Goal: Information Seeking & Learning: Learn about a topic

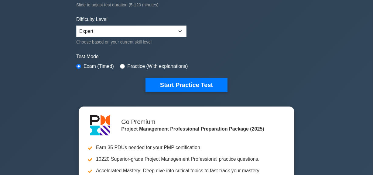
scroll to position [138, 0]
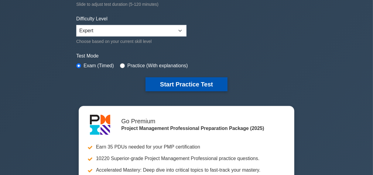
click at [198, 79] on button "Start Practice Test" at bounding box center [187, 84] width 82 height 14
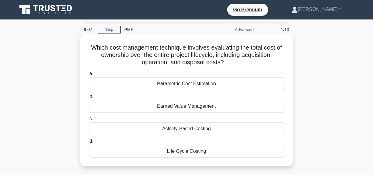
click at [205, 152] on div "Life Cycle Costing" at bounding box center [186, 151] width 197 height 13
click at [88, 143] on input "d. Life Cycle Costing" at bounding box center [88, 141] width 0 height 4
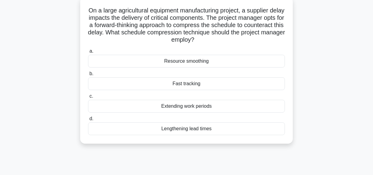
scroll to position [27, 0]
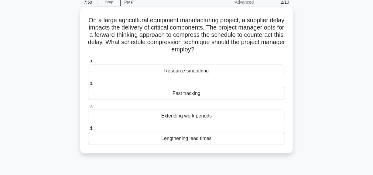
click at [198, 71] on div "Resource smoothing" at bounding box center [186, 70] width 197 height 13
click at [88, 63] on input "a. Resource smoothing" at bounding box center [88, 61] width 0 height 4
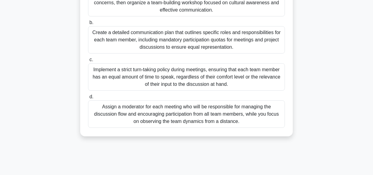
scroll to position [126, 0]
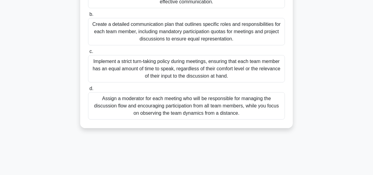
click at [178, 113] on div "Assign a moderator for each meeting who will be responsible for managing the di…" at bounding box center [186, 105] width 197 height 27
click at [88, 91] on input "d. Assign a moderator for each meeting who will be responsible for managing the…" at bounding box center [88, 89] width 0 height 4
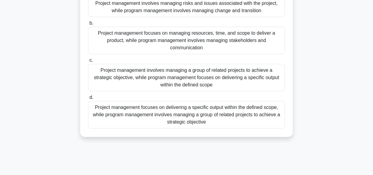
scroll to position [83, 0]
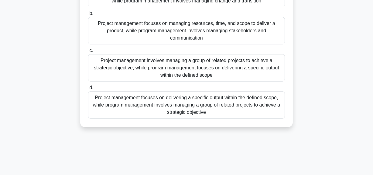
click at [195, 99] on div "Project management focuses on delivering a specific output within the defined s…" at bounding box center [186, 104] width 197 height 27
click at [88, 90] on input "d. Project management focuses on delivering a specific output within the define…" at bounding box center [88, 88] width 0 height 4
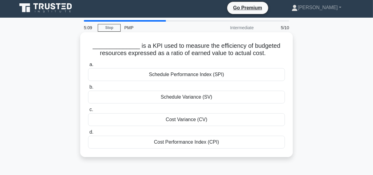
scroll to position [0, 0]
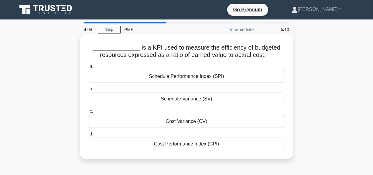
click at [213, 76] on div "Schedule Performance Index (SPI)" at bounding box center [186, 76] width 197 height 13
click at [88, 68] on input "a. Schedule Performance Index (SPI)" at bounding box center [88, 66] width 0 height 4
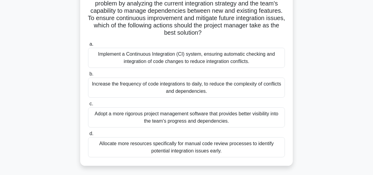
scroll to position [110, 0]
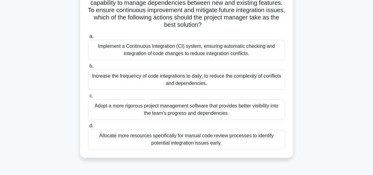
click at [157, 51] on div "Implement a Continuous Integration (CI) system, ensuring automatic checking and…" at bounding box center [186, 50] width 197 height 20
click at [88, 38] on input "a. Implement a Continuous Integration (CI) system, ensuring automatic checking …" at bounding box center [88, 36] width 0 height 4
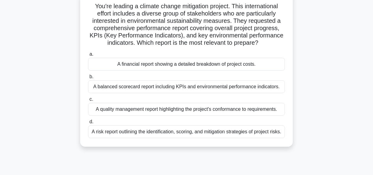
scroll to position [55, 0]
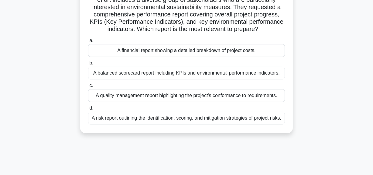
click at [141, 94] on div "A quality management report highlighting the project's conformance to requireme…" at bounding box center [186, 95] width 197 height 13
click at [88, 88] on input "c. A quality management report highlighting the project's conformance to requir…" at bounding box center [88, 86] width 0 height 4
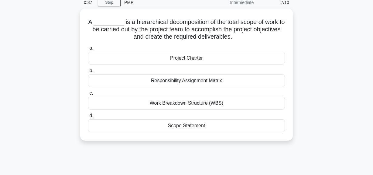
scroll to position [0, 0]
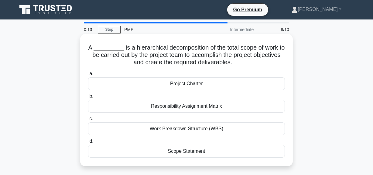
click at [196, 152] on div "Scope Statement" at bounding box center [186, 151] width 197 height 13
click at [88, 143] on input "d. Scope Statement" at bounding box center [88, 141] width 0 height 4
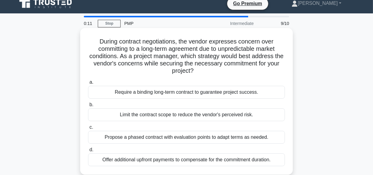
scroll to position [27, 0]
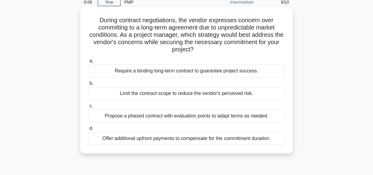
click at [123, 134] on div "Offer additional upfront payments to compensate for the commitment duration." at bounding box center [186, 138] width 197 height 13
click at [88, 130] on input "d. Offer additional upfront payments to compensate for the commitment duration." at bounding box center [88, 129] width 0 height 4
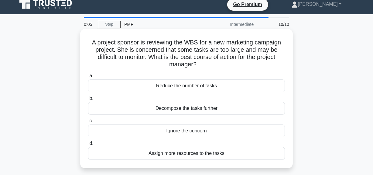
scroll to position [0, 0]
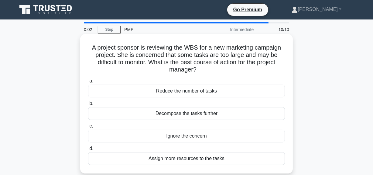
click at [184, 138] on div "Ignore the concern" at bounding box center [186, 136] width 197 height 13
click at [88, 128] on input "c. Ignore the concern" at bounding box center [88, 126] width 0 height 4
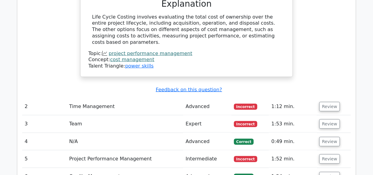
scroll to position [663, 0]
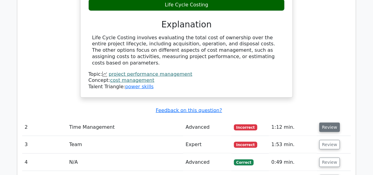
click at [328, 123] on button "Review" at bounding box center [330, 127] width 21 height 9
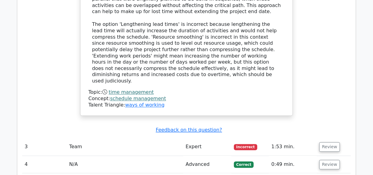
scroll to position [995, 0]
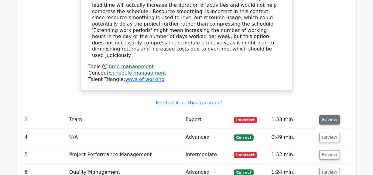
click at [328, 115] on button "Review" at bounding box center [330, 119] width 21 height 9
click at [327, 115] on button "Review" at bounding box center [330, 119] width 21 height 9
click at [328, 115] on button "Review" at bounding box center [330, 119] width 21 height 9
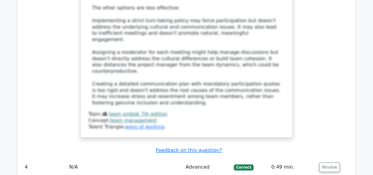
scroll to position [1493, 0]
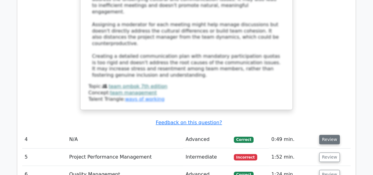
click at [326, 135] on button "Review" at bounding box center [330, 139] width 21 height 9
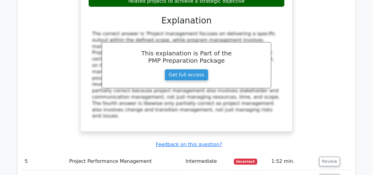
scroll to position [1825, 0]
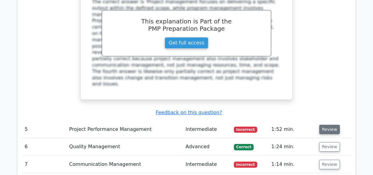
click at [324, 125] on button "Review" at bounding box center [330, 129] width 21 height 9
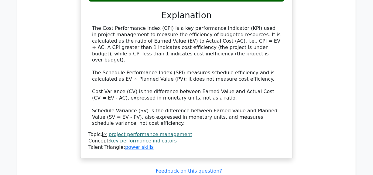
scroll to position [2074, 0]
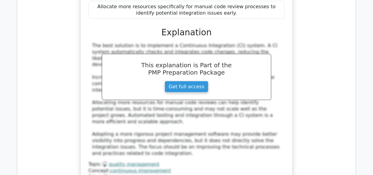
scroll to position [2516, 0]
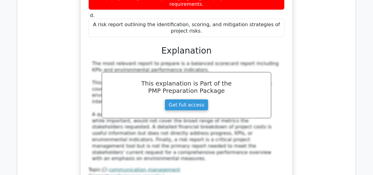
scroll to position [2820, 0]
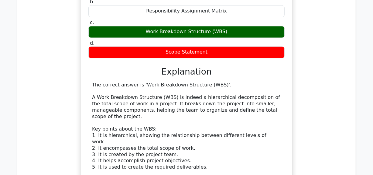
scroll to position [3263, 0]
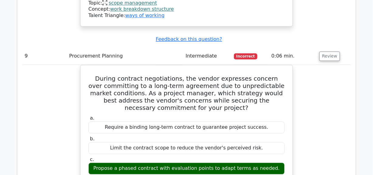
scroll to position [3539, 0]
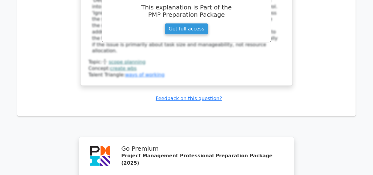
scroll to position [3959, 0]
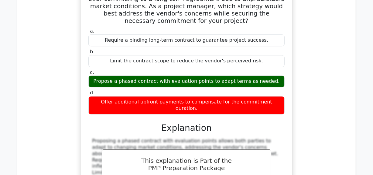
scroll to position [3429, 0]
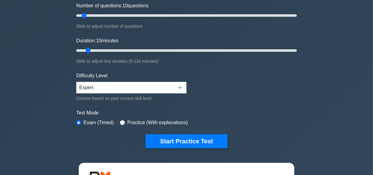
scroll to position [83, 0]
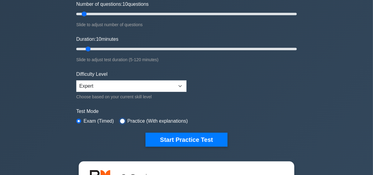
click at [123, 120] on input "radio" at bounding box center [122, 121] width 5 height 5
radio input "true"
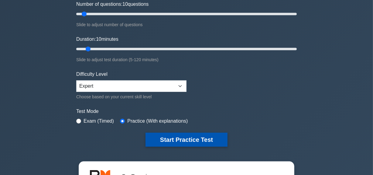
click at [198, 138] on button "Start Practice Test" at bounding box center [187, 140] width 82 height 14
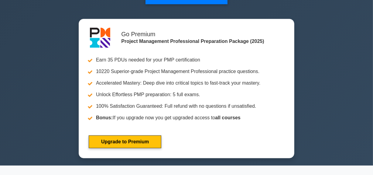
scroll to position [259, 0]
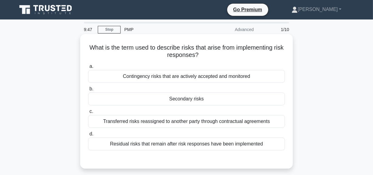
scroll to position [27, 0]
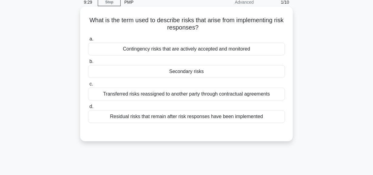
click at [181, 49] on div "Contingency risks that are actively accepted and monitored" at bounding box center [186, 49] width 197 height 13
click at [88, 41] on input "a. Contingency risks that are actively accepted and monitored" at bounding box center [88, 39] width 0 height 4
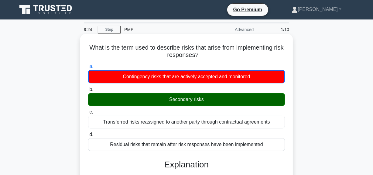
scroll to position [0, 0]
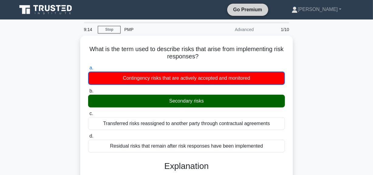
click at [245, 9] on link "Go Premium" at bounding box center [248, 10] width 36 height 8
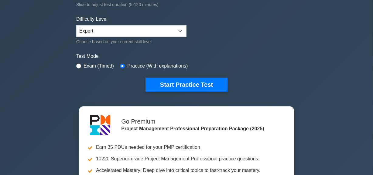
scroll to position [166, 0]
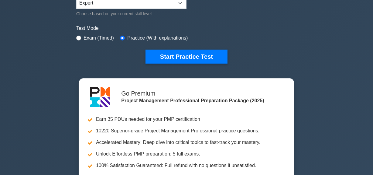
click at [83, 36] on div "Exam (Timed)" at bounding box center [95, 37] width 38 height 7
click at [78, 37] on input "radio" at bounding box center [78, 38] width 5 height 5
radio input "true"
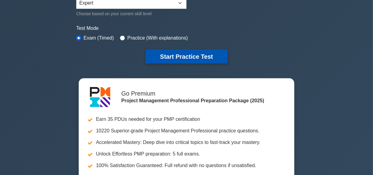
click at [172, 55] on button "Start Practice Test" at bounding box center [187, 57] width 82 height 14
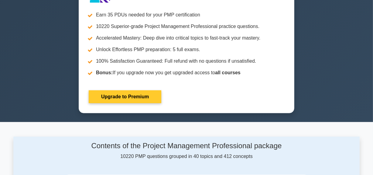
scroll to position [304, 0]
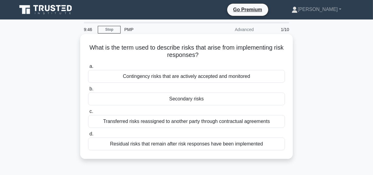
click at [199, 99] on div "Secondary risks" at bounding box center [186, 98] width 197 height 13
click at [88, 91] on input "b. Secondary risks" at bounding box center [88, 89] width 0 height 4
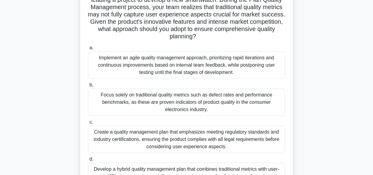
scroll to position [83, 0]
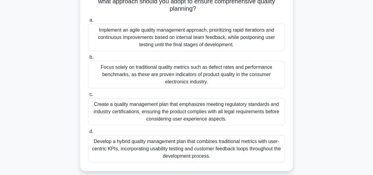
click at [158, 35] on div "Implement an agile quality management approach, prioritizing rapid iterations a…" at bounding box center [186, 37] width 197 height 27
click at [88, 22] on input "a. Implement an agile quality management approach, prioritizing rapid iteration…" at bounding box center [88, 20] width 0 height 4
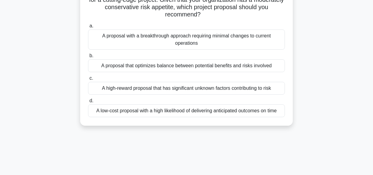
scroll to position [27, 0]
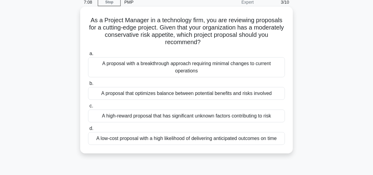
click at [178, 139] on div "A low-cost proposal with a high likelihood of delivering anticipated outcomes o…" at bounding box center [186, 138] width 197 height 13
click at [88, 130] on input "d. A low-cost proposal with a high likelihood of delivering anticipated outcome…" at bounding box center [88, 129] width 0 height 4
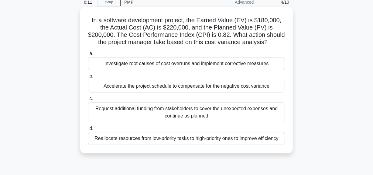
click at [131, 109] on div "Request additional funding from stakeholders to cover the unexpected expenses a…" at bounding box center [186, 112] width 197 height 20
click at [88, 101] on input "c. Request additional funding from stakeholders to cover the unexpected expense…" at bounding box center [88, 99] width 0 height 4
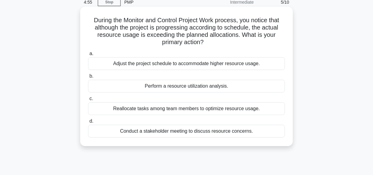
click at [182, 107] on div "Reallocate tasks among team members to optimize resource usage." at bounding box center [186, 108] width 197 height 13
click at [88, 101] on input "c. Reallocate tasks among team members to optimize resource usage." at bounding box center [88, 99] width 0 height 4
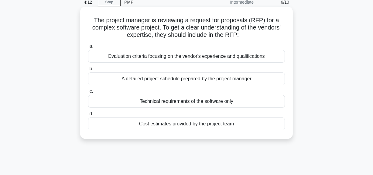
click at [187, 124] on div "Cost estimates provided by the project team" at bounding box center [186, 123] width 197 height 13
click at [88, 116] on input "d. Cost estimates provided by the project team" at bounding box center [88, 114] width 0 height 4
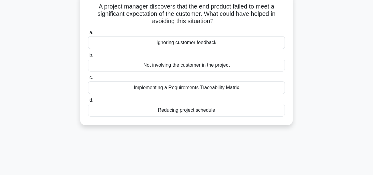
scroll to position [55, 0]
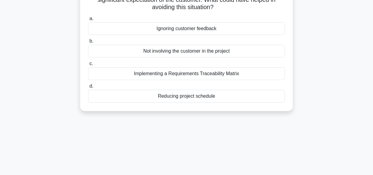
click at [196, 74] on div "Implementing a Requirements Traceability Matrix" at bounding box center [186, 73] width 197 height 13
click at [88, 66] on input "c. Implementing a Requirements Traceability Matrix" at bounding box center [88, 64] width 0 height 4
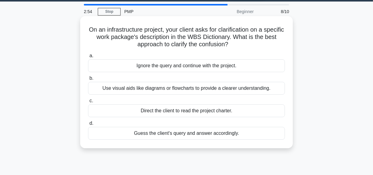
scroll to position [27, 0]
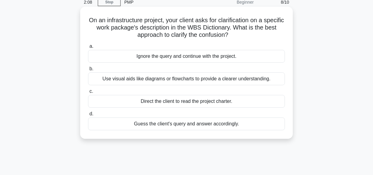
click at [181, 78] on div "Use visual aids like diagrams or flowcharts to provide a clearer understanding." at bounding box center [186, 78] width 197 height 13
click at [88, 71] on input "b. Use visual aids like diagrams or flowcharts to provide a clearer understandi…" at bounding box center [88, 69] width 0 height 4
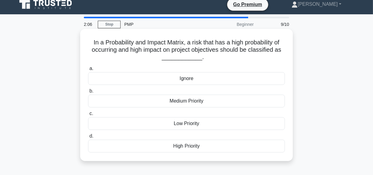
scroll to position [0, 0]
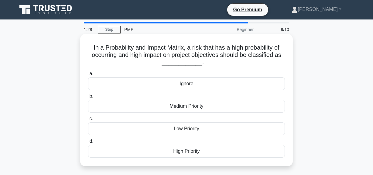
click at [179, 151] on div "High Priority" at bounding box center [186, 151] width 197 height 13
click at [88, 143] on input "d. High Priority" at bounding box center [88, 141] width 0 height 4
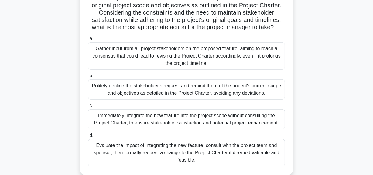
scroll to position [110, 0]
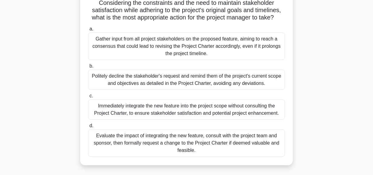
click at [151, 86] on div "Politely decline the stakeholder's request and remind them of the project's cur…" at bounding box center [186, 80] width 197 height 20
click at [88, 68] on input "b. Politely decline the stakeholder's request and remind them of the project's …" at bounding box center [88, 66] width 0 height 4
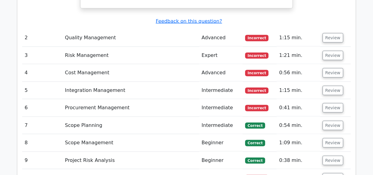
scroll to position [774, 0]
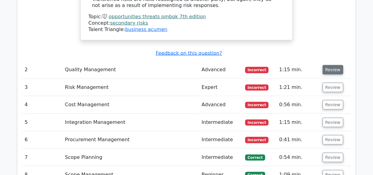
click at [334, 65] on button "Review" at bounding box center [333, 69] width 21 height 9
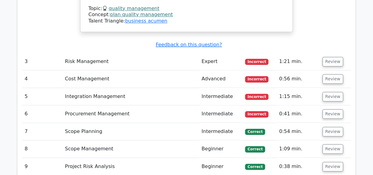
scroll to position [1272, 0]
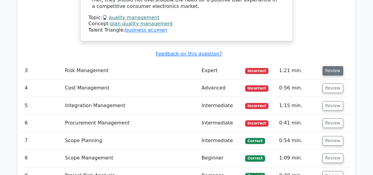
click at [332, 66] on button "Review" at bounding box center [333, 70] width 21 height 9
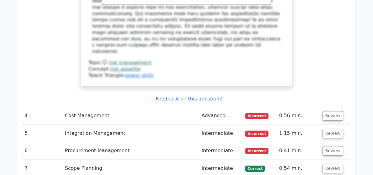
scroll to position [1576, 0]
click at [332, 111] on button "Review" at bounding box center [333, 115] width 21 height 9
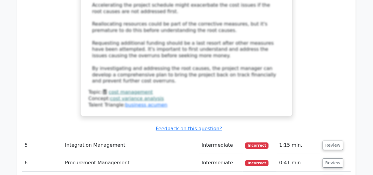
scroll to position [2018, 0]
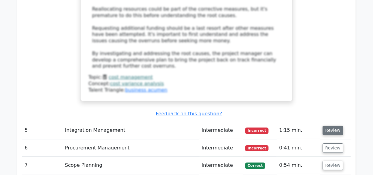
click at [326, 126] on button "Review" at bounding box center [333, 130] width 21 height 9
click at [332, 126] on button "Review" at bounding box center [333, 130] width 21 height 9
click at [334, 126] on button "Review" at bounding box center [333, 130] width 21 height 9
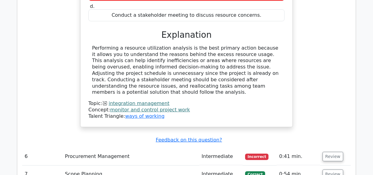
scroll to position [2267, 0]
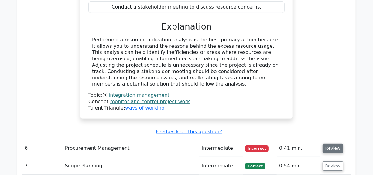
click at [332, 144] on button "Review" at bounding box center [333, 148] width 21 height 9
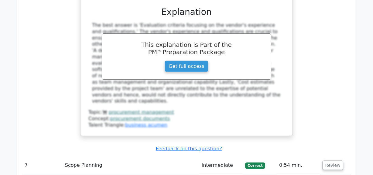
scroll to position [2488, 0]
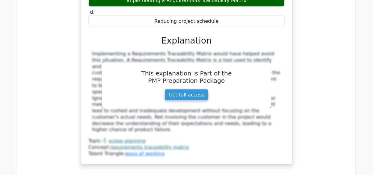
scroll to position [2820, 0]
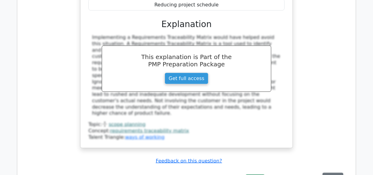
click at [330, 173] on button "Review" at bounding box center [333, 177] width 21 height 9
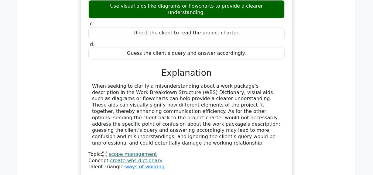
scroll to position [3069, 0]
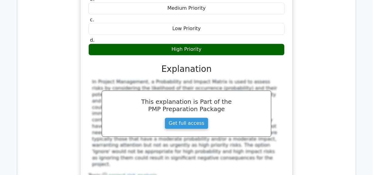
scroll to position [3346, 0]
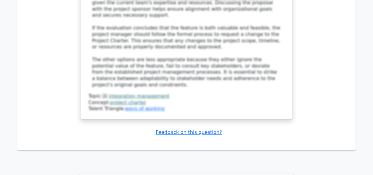
scroll to position [3958, 0]
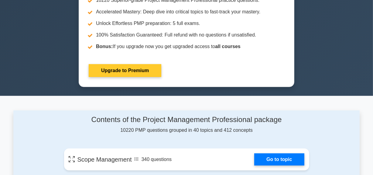
scroll to position [193, 0]
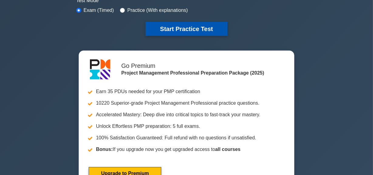
click at [170, 28] on button "Start Practice Test" at bounding box center [187, 29] width 82 height 14
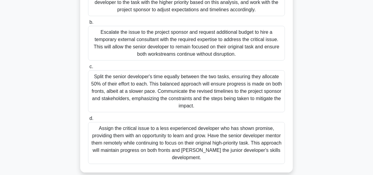
scroll to position [163, 0]
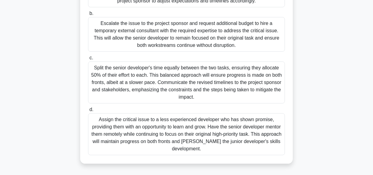
click at [131, 74] on div "Split the senior developer's time equally between the two tasks, ensuring they …" at bounding box center [186, 82] width 197 height 42
click at [88, 60] on input "c. Split the senior developer's time equally between the two tasks, ensuring th…" at bounding box center [88, 58] width 0 height 4
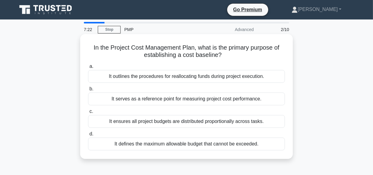
scroll to position [27, 0]
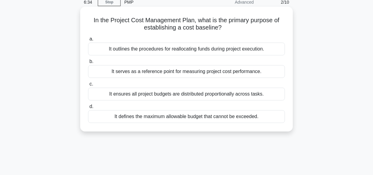
click at [136, 95] on div "It ensures all project budgets are distributed proportionally across tasks." at bounding box center [186, 94] width 197 height 13
click at [88, 86] on input "c. It ensures all project budgets are distributed proportionally across tasks." at bounding box center [88, 84] width 0 height 4
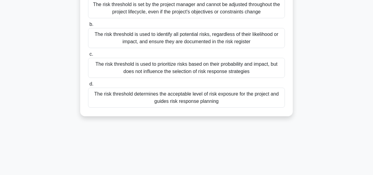
scroll to position [83, 0]
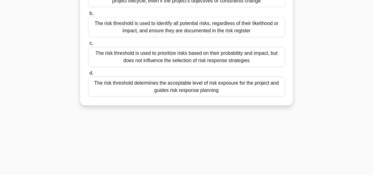
click at [171, 85] on div "The risk threshold determines the acceptable level of risk exposure for the pro…" at bounding box center [186, 87] width 197 height 20
click at [88, 75] on input "d. The risk threshold determines the acceptable level of risk exposure for the …" at bounding box center [88, 73] width 0 height 4
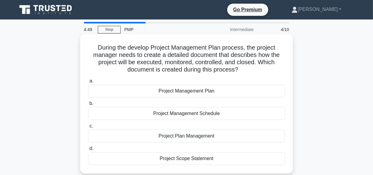
scroll to position [27, 0]
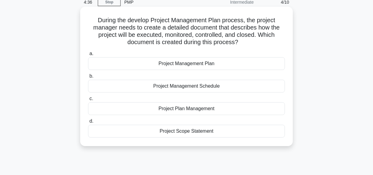
click at [187, 64] on div "Project Management Plan" at bounding box center [186, 63] width 197 height 13
click at [88, 56] on input "a. Project Management Plan" at bounding box center [88, 54] width 0 height 4
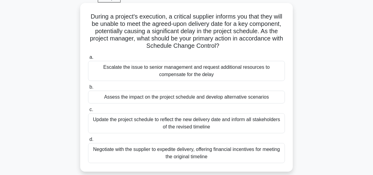
scroll to position [55, 0]
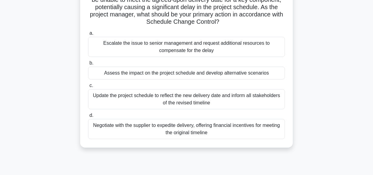
click at [196, 125] on div "Negotiate with the supplier to expedite delivery, offering financial incentives…" at bounding box center [186, 129] width 197 height 20
click at [88, 117] on input "d. Negotiate with the supplier to expedite delivery, offering financial incenti…" at bounding box center [88, 115] width 0 height 4
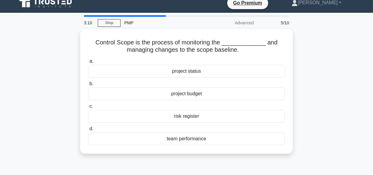
scroll to position [0, 0]
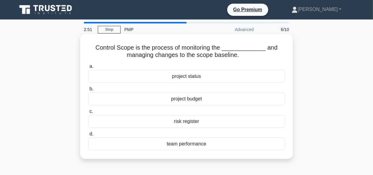
click at [187, 78] on div "project status" at bounding box center [186, 76] width 197 height 13
click at [88, 68] on input "a. project status" at bounding box center [88, 66] width 0 height 4
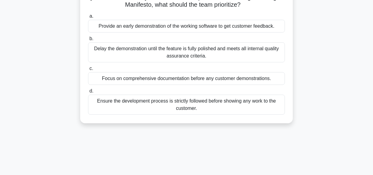
scroll to position [55, 0]
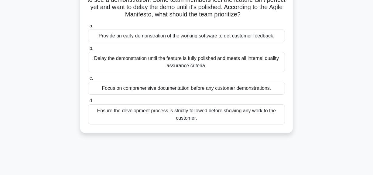
click at [185, 35] on div "Provide an early demonstration of the working software to get customer feedback." at bounding box center [186, 36] width 197 height 13
click at [88, 28] on input "a. Provide an early demonstration of the working software to get customer feedb…" at bounding box center [88, 26] width 0 height 4
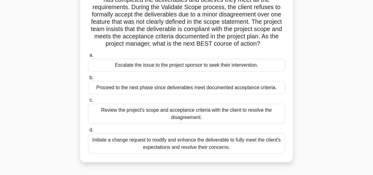
scroll to position [83, 0]
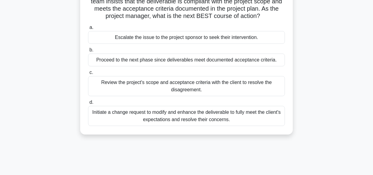
click at [182, 115] on div "Initiate a change request to modify and enhance the deliverable to fully meet t…" at bounding box center [186, 116] width 197 height 20
click at [88, 104] on input "d. Initiate a change request to modify and enhance the deliverable to fully mee…" at bounding box center [88, 102] width 0 height 4
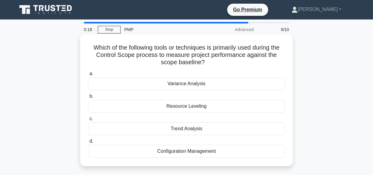
scroll to position [27, 0]
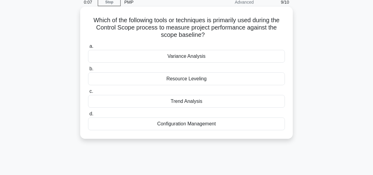
click at [193, 102] on div "Trend Analysis" at bounding box center [186, 101] width 197 height 13
click at [88, 93] on input "c. Trend Analysis" at bounding box center [88, 91] width 0 height 4
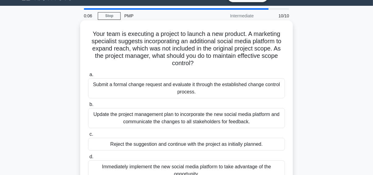
scroll to position [0, 0]
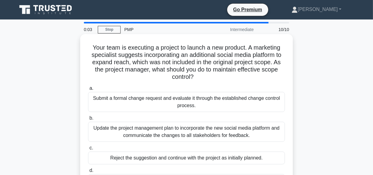
click at [149, 102] on div "Submit a formal change request and evaluate it through the established change c…" at bounding box center [186, 102] width 197 height 20
click at [88, 90] on input "a. Submit a formal change request and evaluate it through the established chang…" at bounding box center [88, 88] width 0 height 4
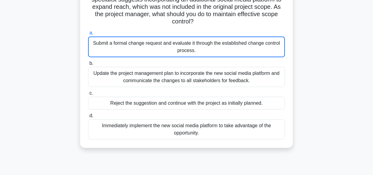
scroll to position [83, 0]
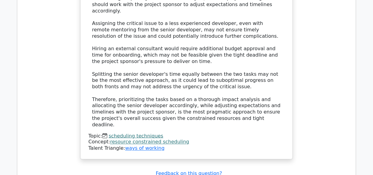
scroll to position [967, 0]
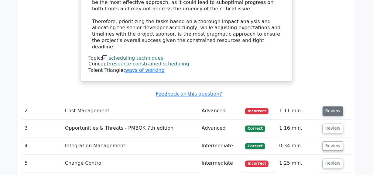
click at [334, 106] on button "Review" at bounding box center [333, 110] width 21 height 9
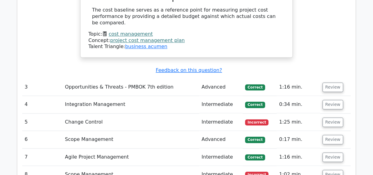
scroll to position [1217, 0]
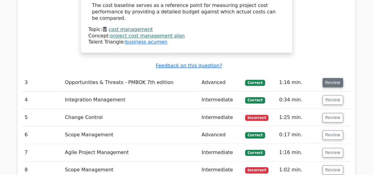
click at [328, 78] on button "Review" at bounding box center [333, 82] width 21 height 9
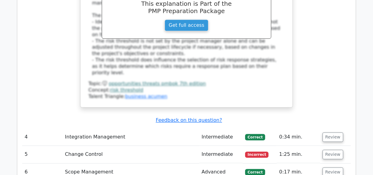
scroll to position [1493, 0]
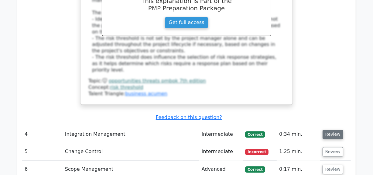
click at [333, 130] on button "Review" at bounding box center [333, 134] width 21 height 9
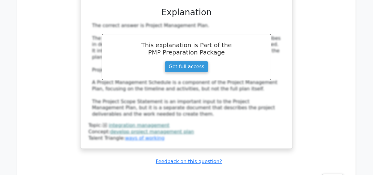
scroll to position [1797, 0]
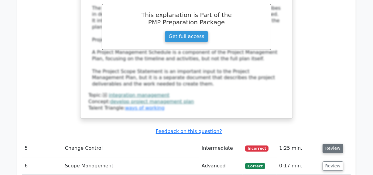
click at [331, 144] on button "Review" at bounding box center [333, 148] width 21 height 9
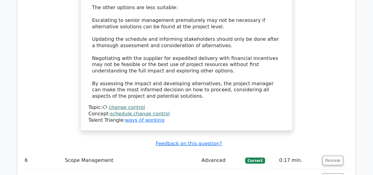
scroll to position [2212, 0]
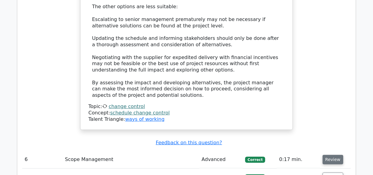
click at [332, 155] on button "Review" at bounding box center [333, 159] width 21 height 9
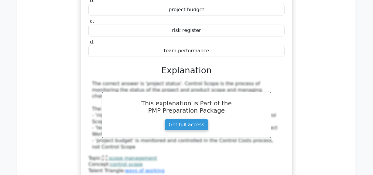
scroll to position [2488, 0]
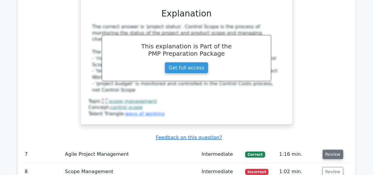
click at [327, 150] on button "Review" at bounding box center [333, 154] width 21 height 9
click at [328, 150] on button "Review" at bounding box center [333, 154] width 21 height 9
click at [331, 150] on button "Review" at bounding box center [333, 154] width 21 height 9
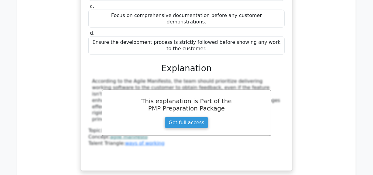
scroll to position [2765, 0]
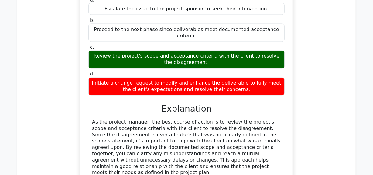
scroll to position [3097, 0]
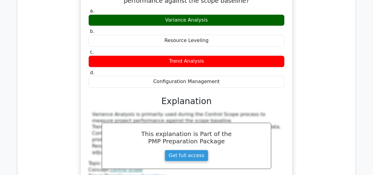
scroll to position [3318, 0]
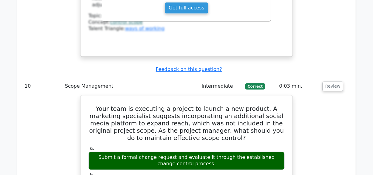
scroll to position [3484, 0]
